Goal: Task Accomplishment & Management: Use online tool/utility

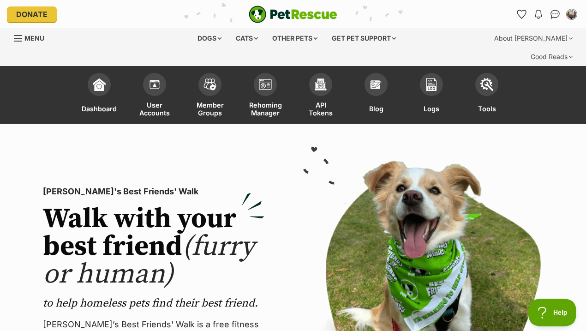
click at [486, 78] on img at bounding box center [486, 84] width 13 height 13
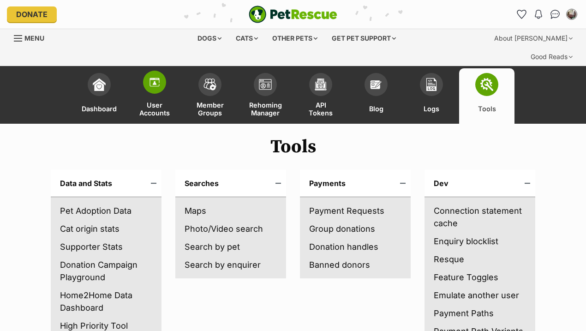
click at [151, 76] on img at bounding box center [154, 82] width 13 height 13
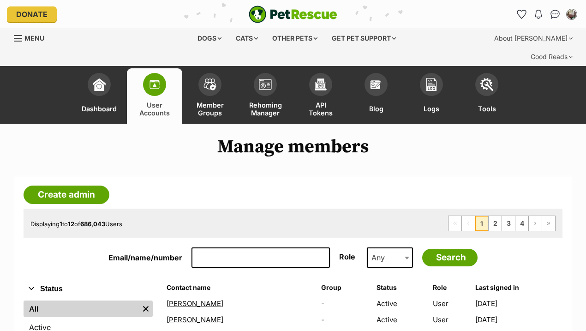
click at [202, 247] on input "Email/name/number" at bounding box center [260, 257] width 138 height 20
paste input "[PERSON_NAME][EMAIL_ADDRESS][DOMAIN_NAME]"
type input "[PERSON_NAME][EMAIL_ADDRESS][DOMAIN_NAME]"
click at [422, 249] on input "Search" at bounding box center [449, 258] width 55 height 18
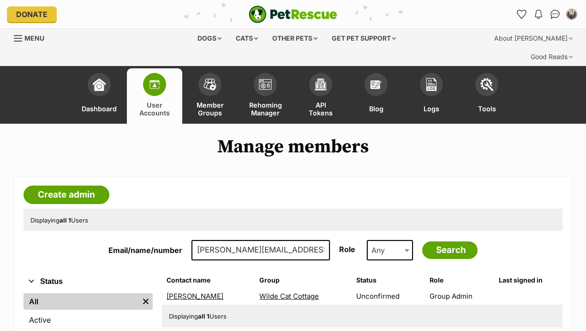
click at [289, 292] on link "Wilde Cat Cottage" at bounding box center [289, 296] width 60 height 9
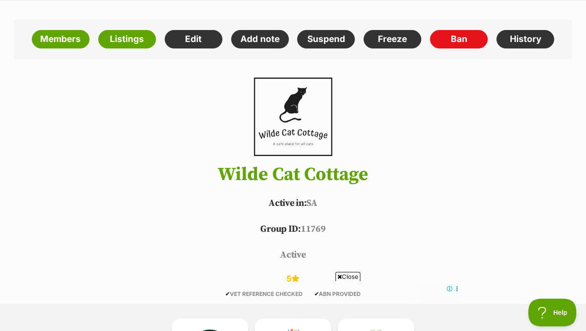
scroll to position [240, 0]
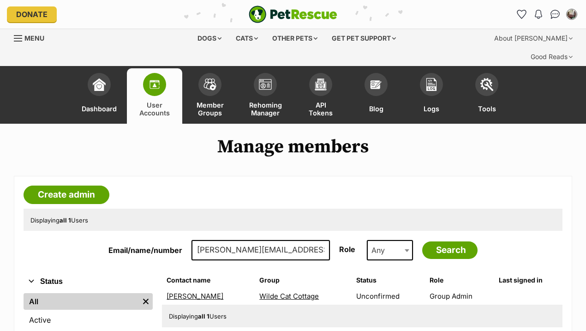
click at [20, 39] on span "Menu" at bounding box center [18, 38] width 8 height 1
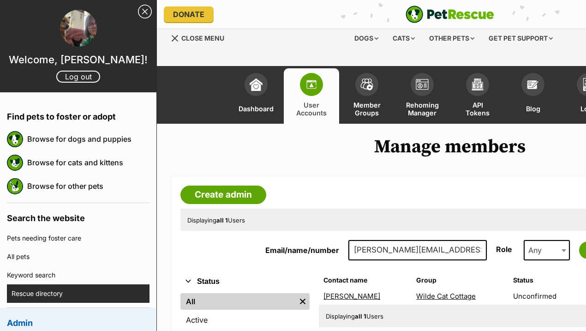
click at [48, 286] on link "Rescue directory" at bounding box center [81, 293] width 138 height 18
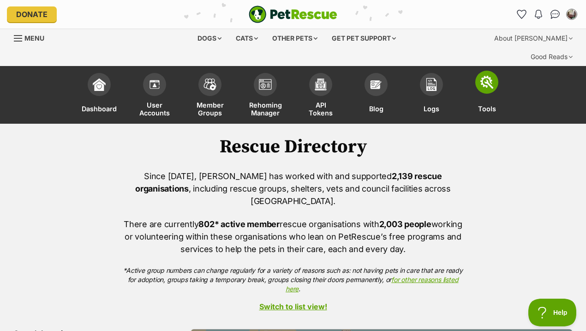
click at [492, 76] on img at bounding box center [486, 82] width 13 height 13
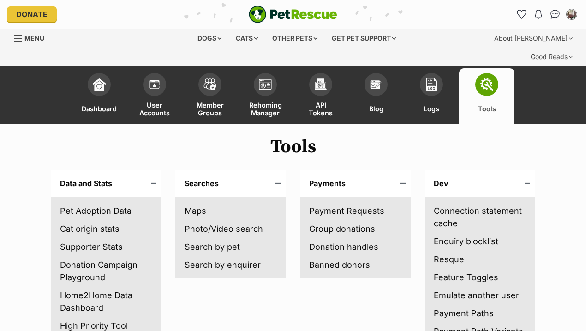
click at [217, 258] on link "Search by enquirer" at bounding box center [231, 264] width 92 height 12
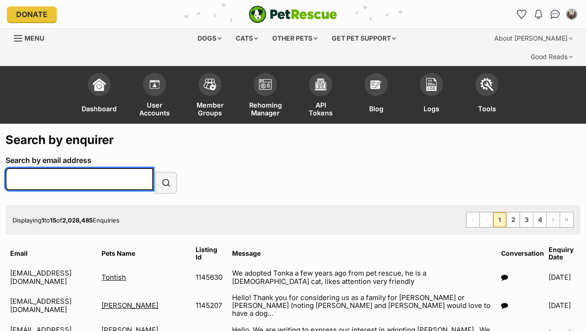
click at [92, 168] on input "Search by email address" at bounding box center [80, 179] width 148 height 22
paste input "[EMAIL_ADDRESS][DOMAIN_NAME]"
type input "[EMAIL_ADDRESS][DOMAIN_NAME]"
click at [155, 172] on button "Search" at bounding box center [166, 183] width 22 height 22
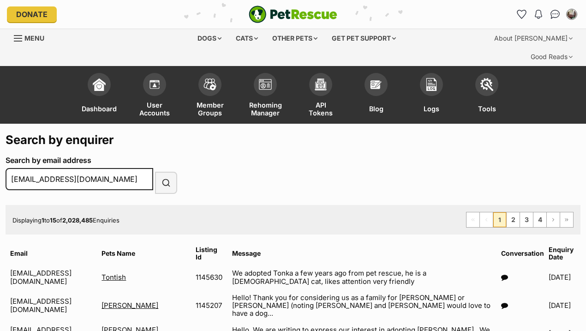
click at [361, 131] on h1 "Search by enquirer" at bounding box center [293, 139] width 575 height 16
click at [166, 177] on span "submit" at bounding box center [165, 182] width 9 height 11
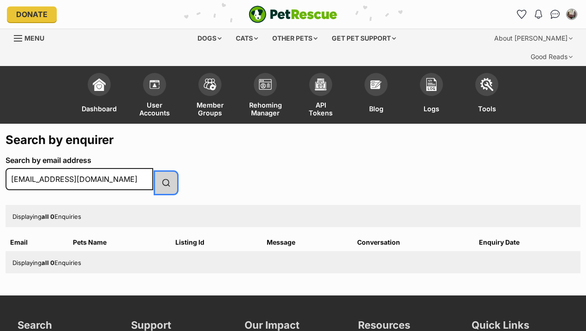
click at [172, 172] on button "Search" at bounding box center [166, 183] width 22 height 22
